Goal: Obtain resource: Download file/media

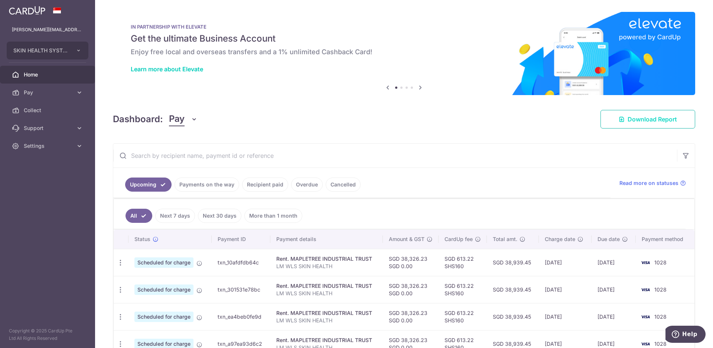
click at [653, 120] on span "Download Report" at bounding box center [652, 119] width 49 height 9
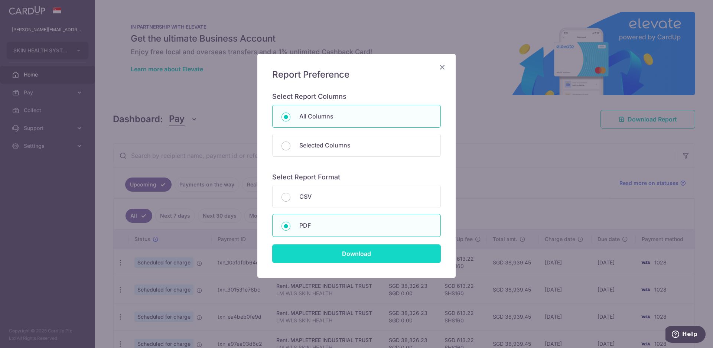
click at [316, 255] on input "Download" at bounding box center [356, 253] width 169 height 19
